Goal: Transaction & Acquisition: Purchase product/service

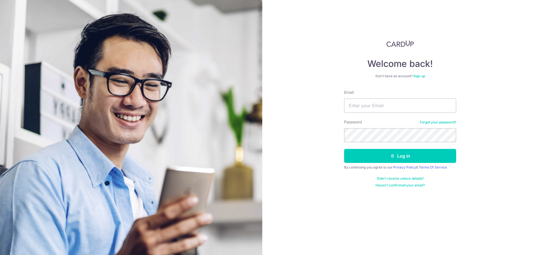
click at [438, 214] on div "Welcome back! Don’t have an account? Sign up Email Password Forgot your passwor…" at bounding box center [400, 127] width 276 height 255
click at [395, 108] on input "Email" at bounding box center [400, 106] width 112 height 14
type input "chualianlian@hotmail.com"
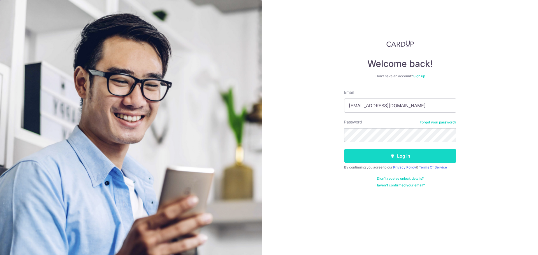
click at [403, 159] on button "Log in" at bounding box center [400, 156] width 112 height 14
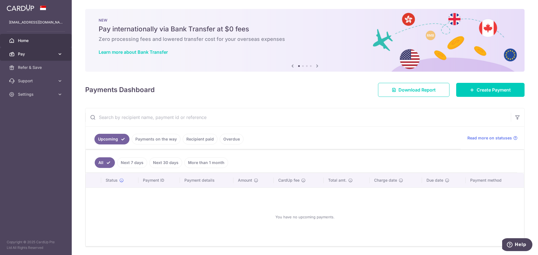
click at [49, 57] on link "Pay" at bounding box center [36, 53] width 72 height 13
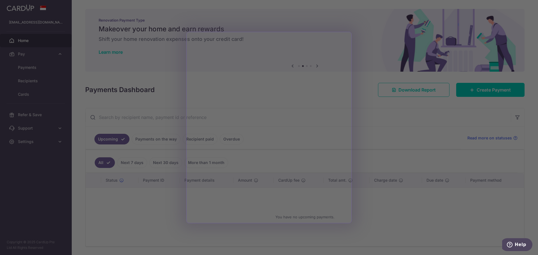
click at [163, 61] on div at bounding box center [271, 129] width 543 height 258
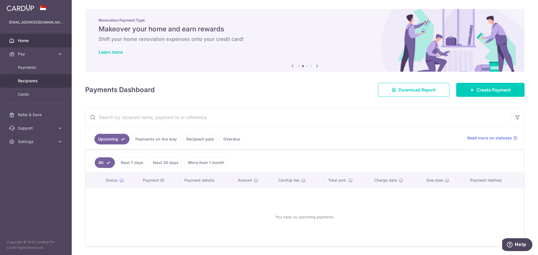
click at [29, 81] on span "Recipients" at bounding box center [36, 81] width 37 height 6
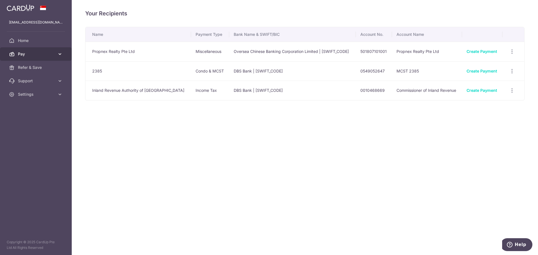
click at [37, 54] on span "Pay" at bounding box center [36, 54] width 37 height 6
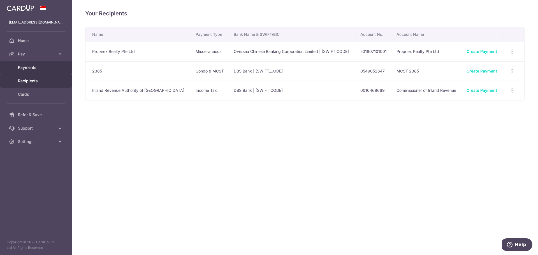
click at [34, 67] on span "Payments" at bounding box center [36, 68] width 37 height 6
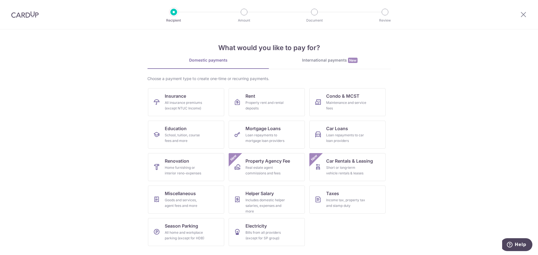
click at [56, 151] on section "What would you like to pay for? Domestic payments International payments New Ch…" at bounding box center [269, 142] width 538 height 226
click at [338, 205] on div "Income tax, property tax and stamp duty" at bounding box center [346, 203] width 40 height 11
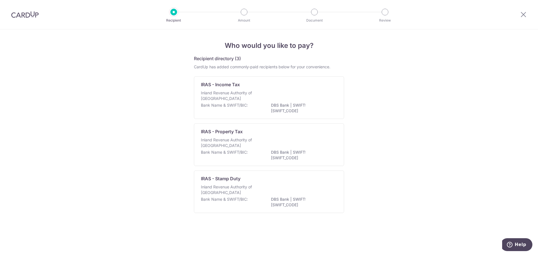
click at [78, 99] on div "Who would you like to pay? Recipient directory (3) CardUp has added commonly-pa…" at bounding box center [269, 142] width 538 height 226
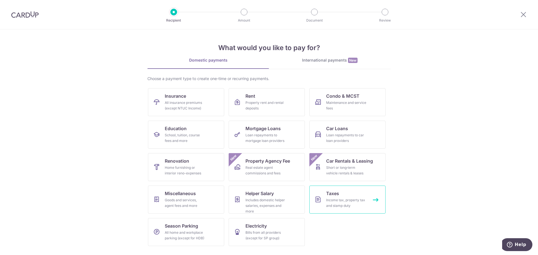
click at [355, 191] on link "Taxes Income tax, property tax and stamp duty" at bounding box center [347, 200] width 76 height 28
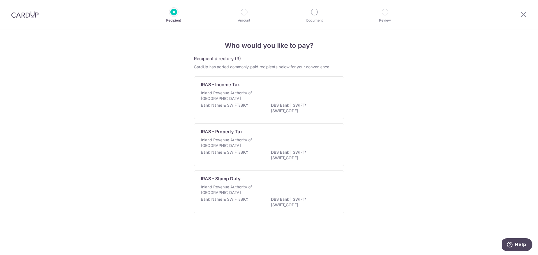
click at [215, 59] on h5 "Recipient directory (3)" at bounding box center [217, 58] width 47 height 7
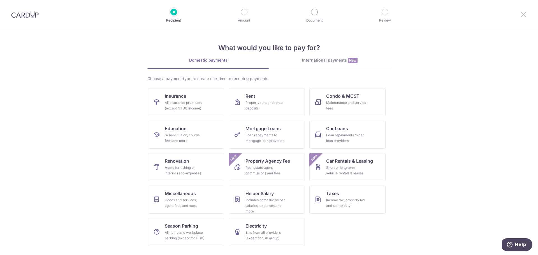
click at [522, 11] on icon at bounding box center [523, 14] width 7 height 7
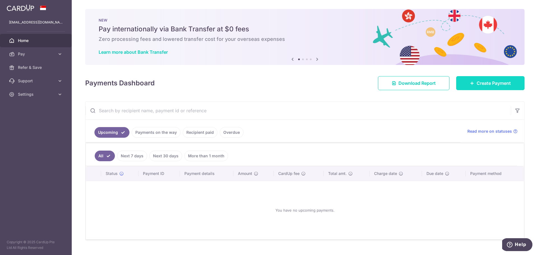
click at [485, 88] on link "Create Payment" at bounding box center [490, 83] width 68 height 14
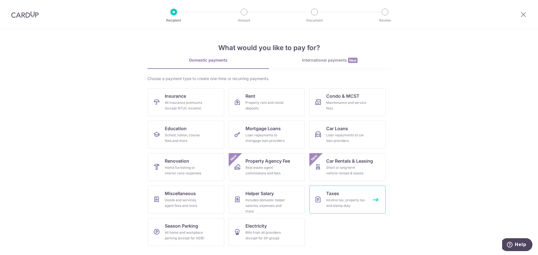
click at [343, 202] on div "Income tax, property tax and stamp duty" at bounding box center [346, 203] width 40 height 11
click at [526, 17] on icon at bounding box center [523, 14] width 7 height 7
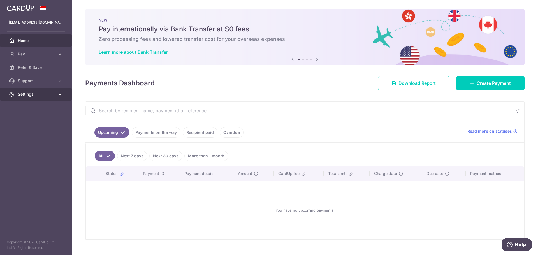
click at [30, 97] on link "Settings" at bounding box center [36, 94] width 72 height 13
click at [28, 120] on span "Logout" at bounding box center [36, 122] width 37 height 6
